Goal: Task Accomplishment & Management: Complete application form

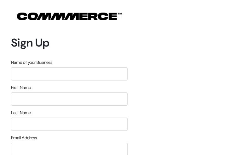
type input "OCQwAKcolCNqH"
type input "IkuJqMzPkHCwCsav"
type input "krEzwbJtt"
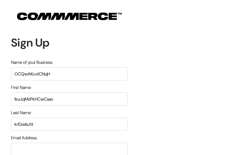
type input "[EMAIL_ADDRESS][DOMAIN_NAME]"
type input "3305535473"
type input "yrQhLLgML"
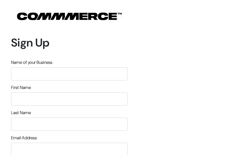
type input "HuTaKlNaR"
type input "gSBsyYxkrgmZ"
type input "hpmelRmZinftJD"
type input "[EMAIL_ADDRESS][DOMAIN_NAME]"
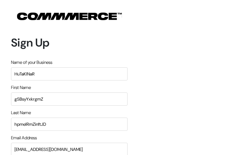
type input "3023599739"
type input "PKXOPjmCSvCkU"
